Goal: Task Accomplishment & Management: Manage account settings

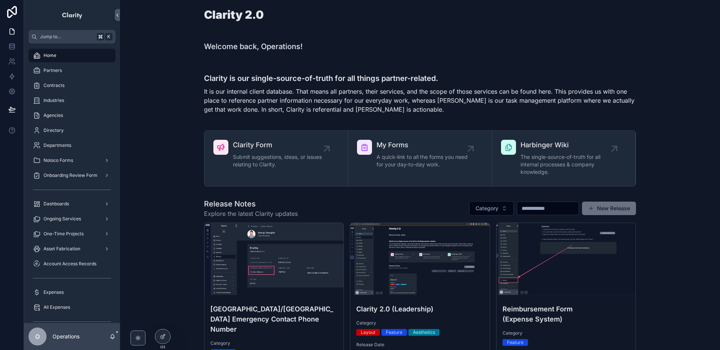
click at [66, 205] on span "Dashboards" at bounding box center [55, 204] width 25 height 6
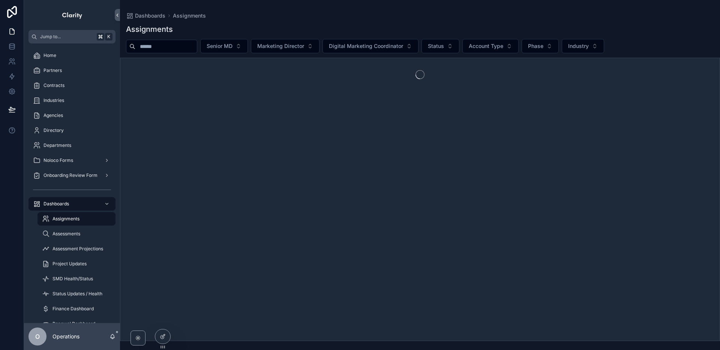
click at [69, 232] on span "Assessments" at bounding box center [66, 234] width 28 height 6
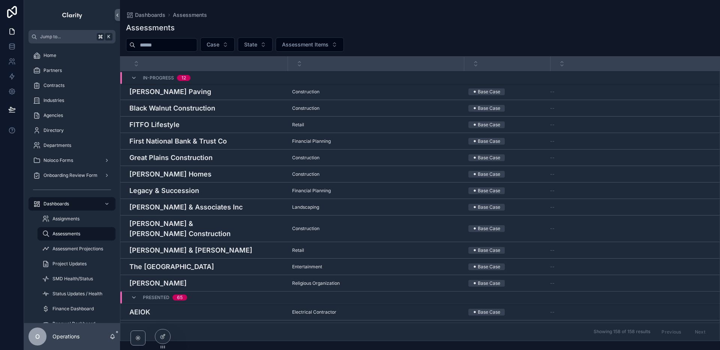
click at [225, 208] on h4 "[PERSON_NAME] & Associates Inc" at bounding box center [206, 207] width 154 height 10
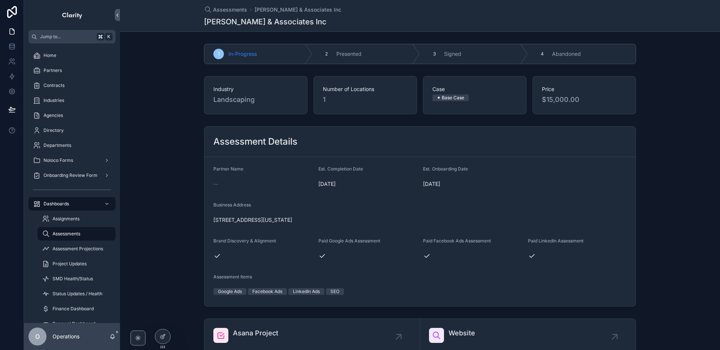
click at [0, 0] on icon at bounding box center [0, 0] width 0 height 0
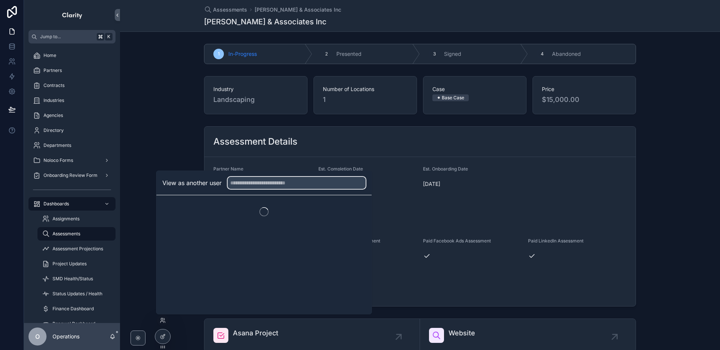
click at [253, 187] on input "text" at bounding box center [297, 183] width 138 height 12
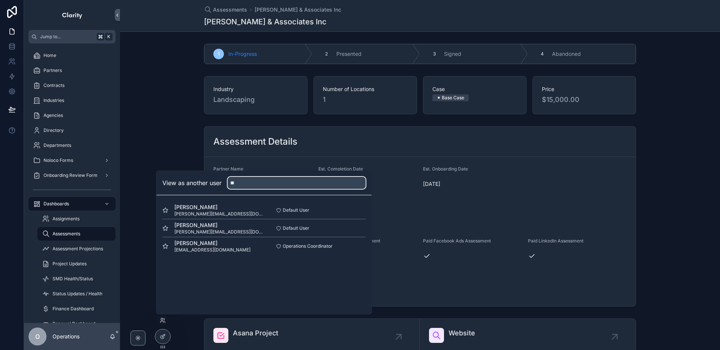
type input "**"
click at [0, 0] on button "Select" at bounding box center [0, 0] width 0 height 0
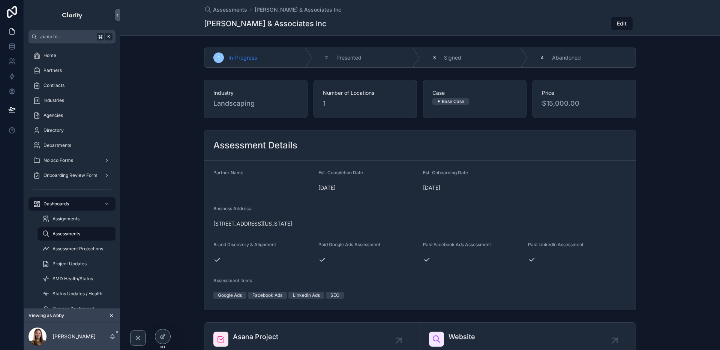
click at [614, 24] on button "Edit" at bounding box center [621, 23] width 22 height 13
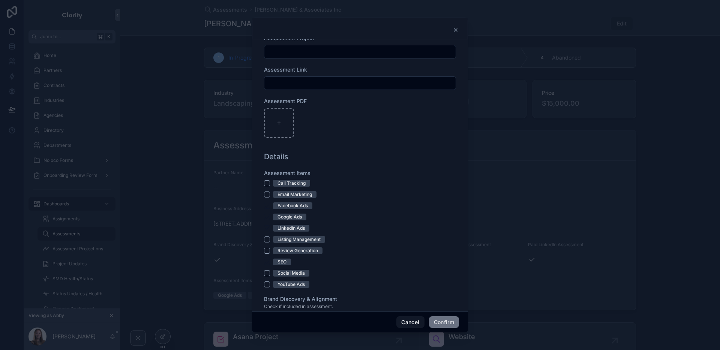
scroll to position [443, 0]
click at [441, 320] on button "Confirm" at bounding box center [444, 322] width 30 height 12
